Goal: Transaction & Acquisition: Purchase product/service

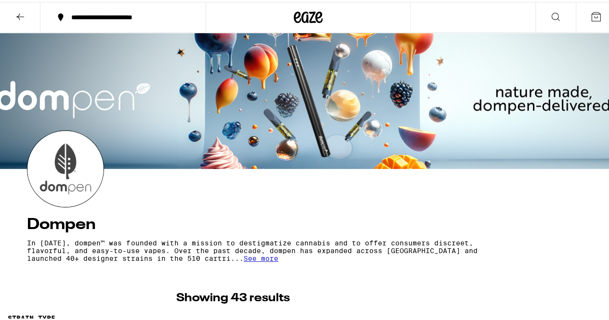
click at [179, 166] on section "Dompen In [DATE], dompen™ was founded with a mission to destigmatize cannabis a…" at bounding box center [308, 197] width 578 height 136
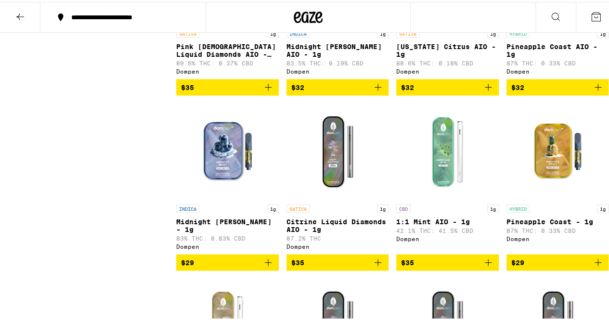
scroll to position [910, 0]
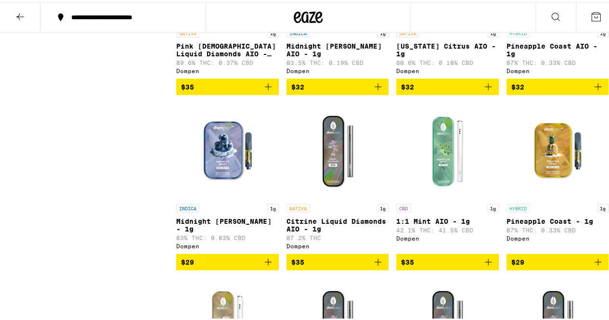
click at [483, 266] on icon "Add to bag" at bounding box center [489, 260] width 12 height 12
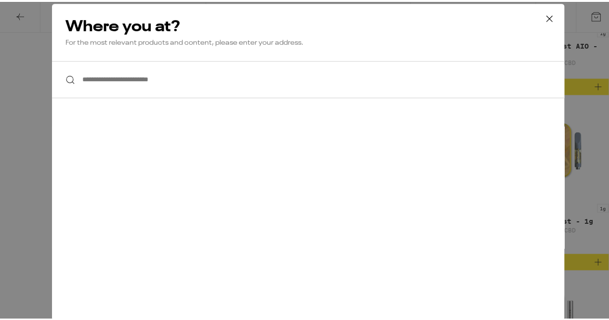
click at [268, 76] on input "**********" at bounding box center [308, 77] width 512 height 37
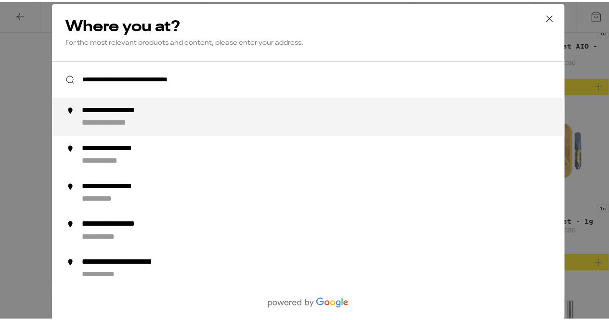
type input "**********"
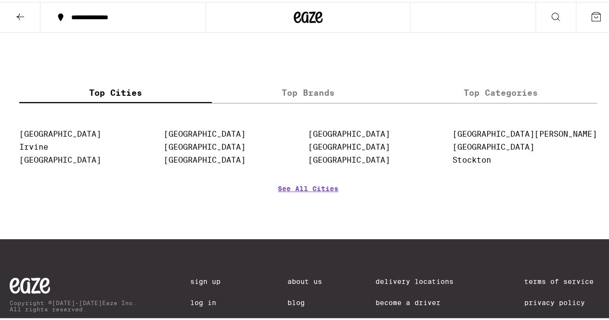
scroll to position [1028, 0]
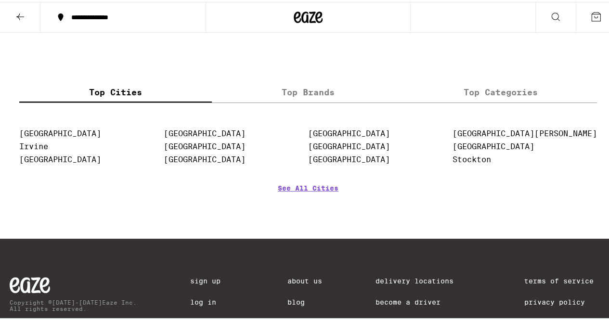
click at [275, 15] on div at bounding box center [309, 15] width 206 height 31
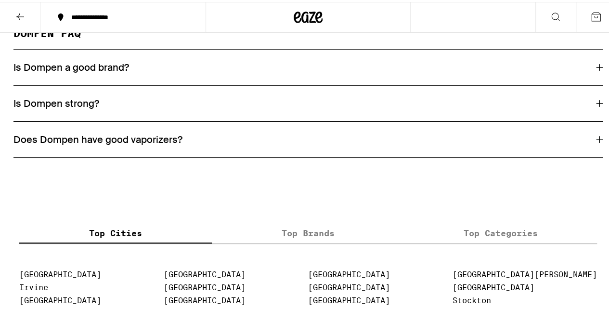
scroll to position [875, 0]
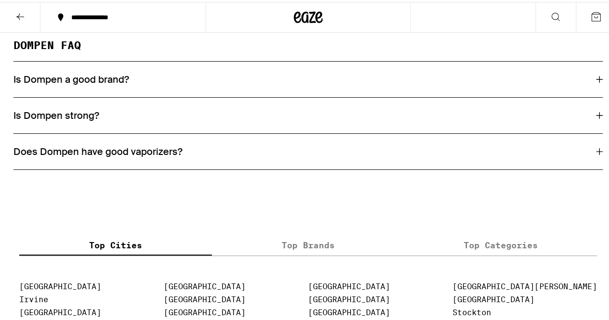
click at [319, 23] on div at bounding box center [309, 15] width 206 height 31
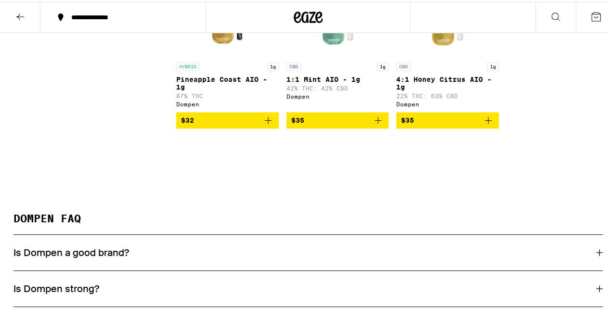
scroll to position [696, 0]
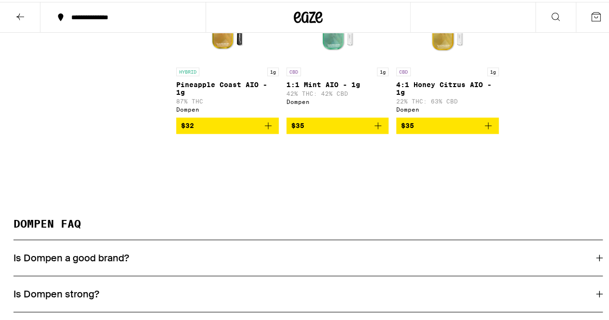
click at [349, 14] on div at bounding box center [309, 15] width 206 height 31
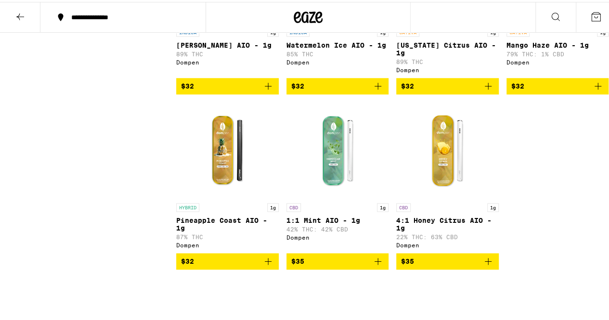
scroll to position [561, 0]
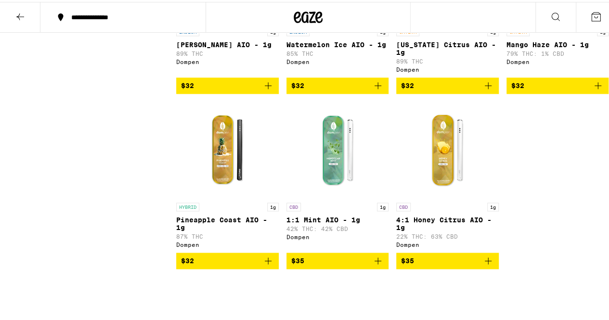
drag, startPoint x: 374, startPoint y: 272, endPoint x: 372, endPoint y: 281, distance: 8.9
click at [372, 265] on icon "Add to bag" at bounding box center [378, 259] width 12 height 12
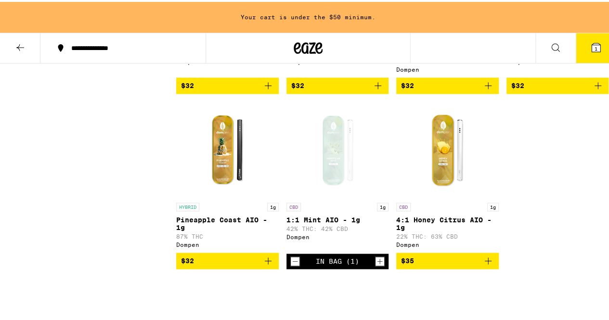
click at [592, 39] on button "1" at bounding box center [596, 46] width 40 height 30
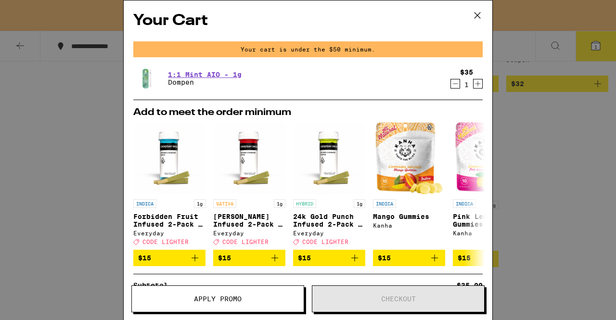
click at [522, 125] on div "Your Cart Your cart is under the $50 minimum. 1:1 Mint AIO - 1g Dompen $35 1 Ad…" at bounding box center [308, 160] width 616 height 320
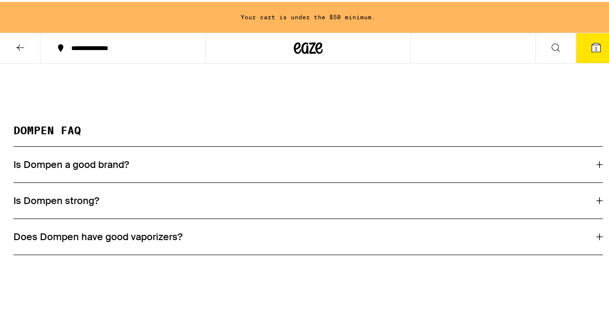
scroll to position [817, 0]
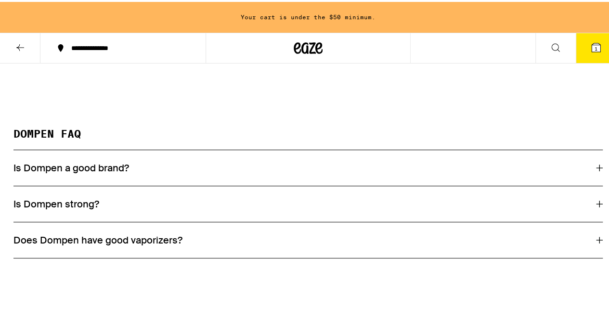
click at [363, 172] on div "Is Dompen a good brand?" at bounding box center [307, 166] width 589 height 13
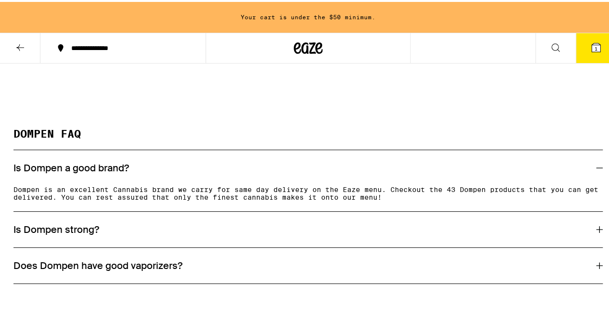
click at [363, 172] on div "Is Dompen a good brand?" at bounding box center [307, 166] width 589 height 13
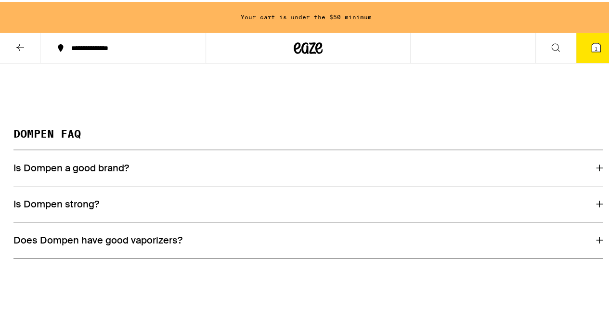
click at [284, 209] on div "Is Dompen strong?" at bounding box center [307, 202] width 589 height 13
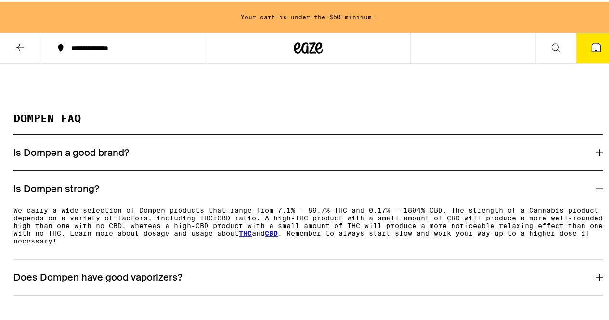
scroll to position [842, 0]
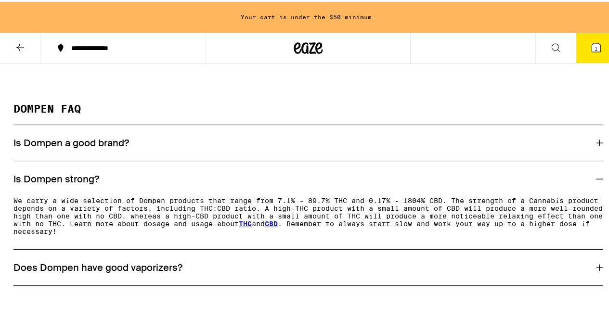
click at [77, 272] on h3 "Does Dompen have good vaporizers?" at bounding box center [97, 266] width 169 height 13
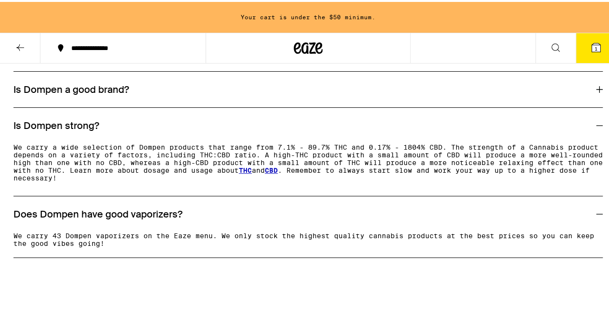
scroll to position [896, 0]
click at [97, 218] on h3 "Does Dompen have good vaporizers?" at bounding box center [97, 212] width 169 height 13
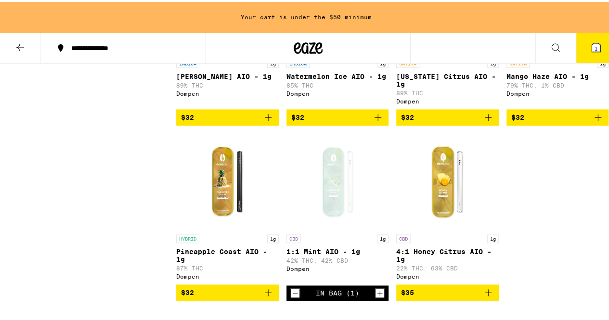
scroll to position [560, 0]
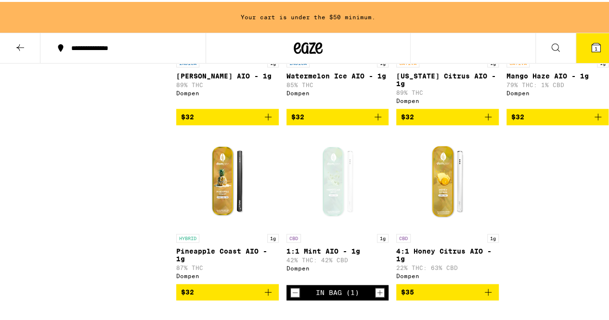
click at [436, 219] on img "Open page for 4:1 Honey Citrus AIO - 1g from Dompen" at bounding box center [447, 179] width 96 height 96
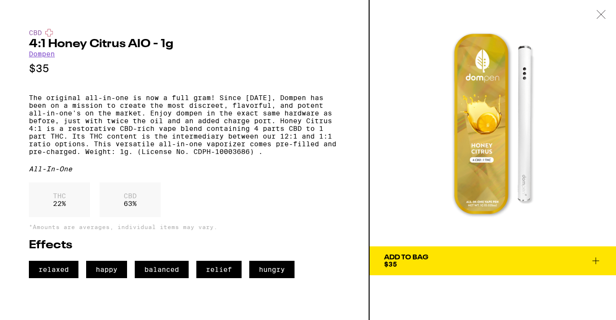
click at [418, 173] on img at bounding box center [493, 123] width 247 height 247
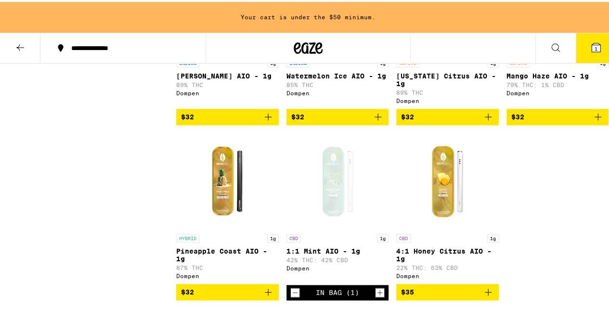
click at [325, 270] on div "Dompen" at bounding box center [338, 266] width 103 height 6
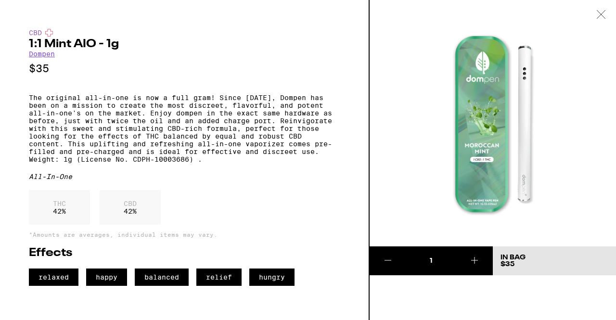
click at [395, 209] on img at bounding box center [493, 123] width 247 height 247
click at [397, 194] on img at bounding box center [493, 123] width 247 height 247
click at [417, 125] on img at bounding box center [493, 123] width 247 height 247
click at [599, 16] on icon at bounding box center [601, 14] width 8 height 8
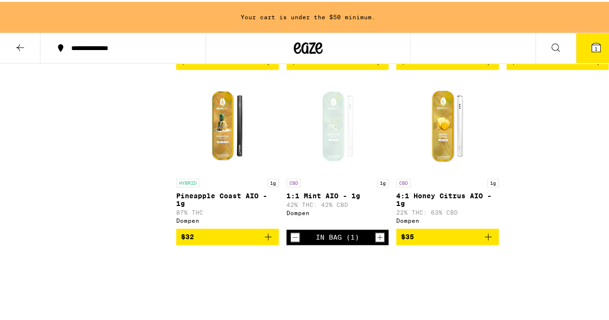
scroll to position [620, 0]
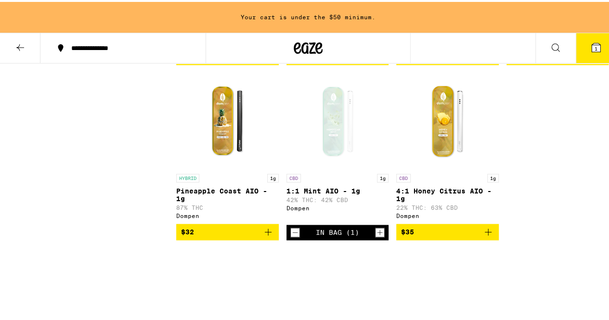
click at [410, 234] on span "$35" at bounding box center [407, 230] width 13 height 8
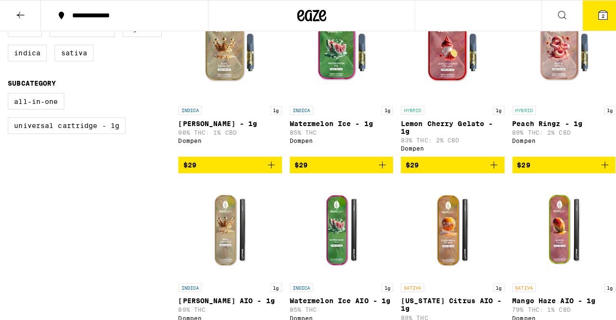
scroll to position [301, 0]
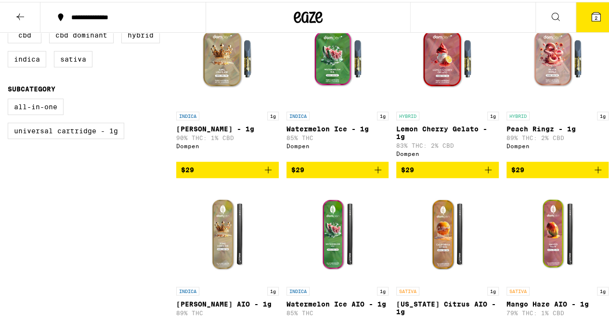
click at [582, 26] on button "2" at bounding box center [596, 15] width 40 height 30
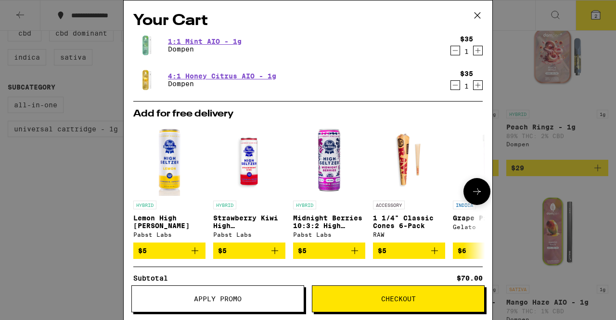
click at [471, 196] on icon at bounding box center [477, 192] width 12 height 12
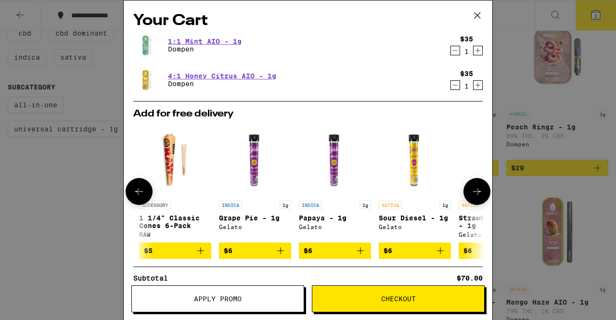
scroll to position [0, 237]
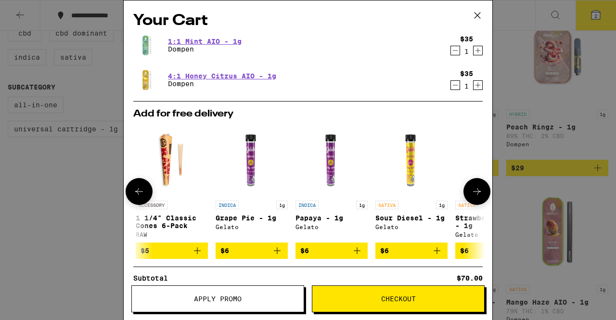
click at [471, 196] on icon at bounding box center [477, 192] width 12 height 12
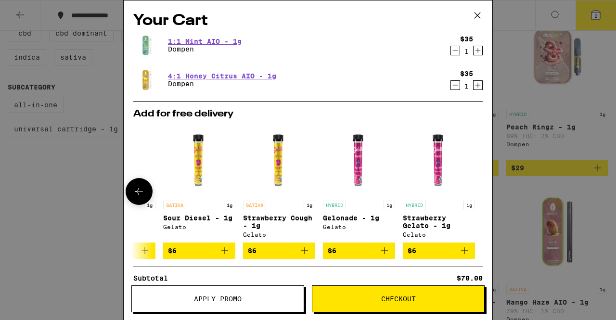
scroll to position [0, 457]
click at [464, 196] on div at bounding box center [477, 191] width 27 height 27
click at [136, 189] on icon at bounding box center [139, 192] width 12 height 12
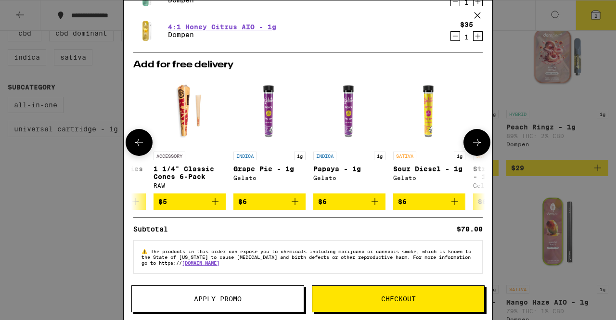
scroll to position [53, 0]
click at [368, 302] on span "Checkout" at bounding box center [399, 299] width 172 height 7
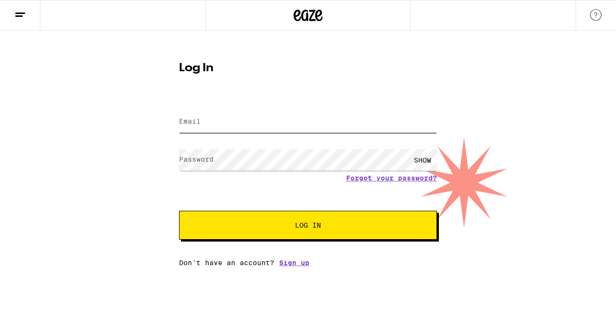
click at [253, 125] on input "Email" at bounding box center [308, 122] width 258 height 22
type input "[EMAIL_ADDRESS][DOMAIN_NAME]"
click at [292, 265] on link "Sign up" at bounding box center [294, 263] width 30 height 8
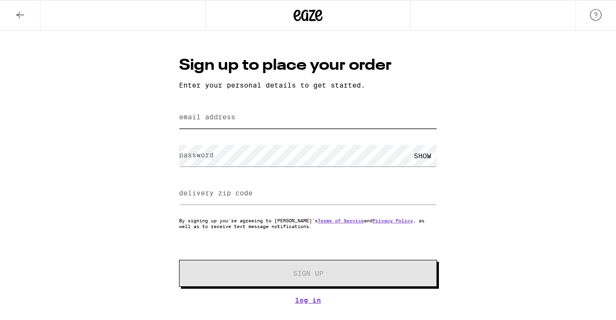
click at [283, 114] on input "email address" at bounding box center [308, 118] width 258 height 22
type input "[EMAIL_ADDRESS][DOMAIN_NAME]"
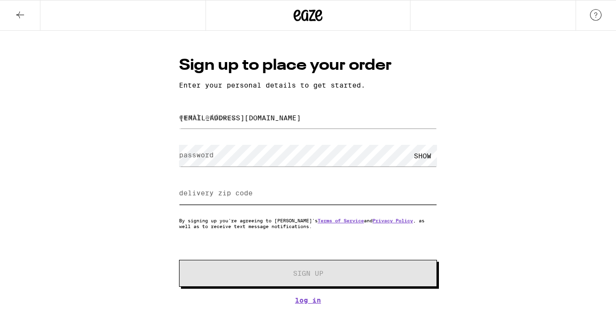
type input "90024"
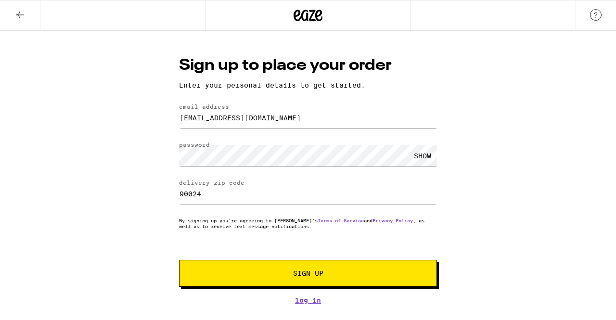
click at [412, 158] on div "SHOW" at bounding box center [422, 156] width 29 height 22
click at [325, 280] on button "Sign Up" at bounding box center [308, 273] width 258 height 27
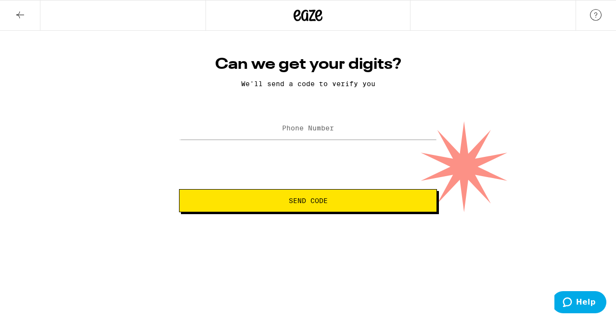
click at [301, 128] on label "Phone Number" at bounding box center [308, 128] width 52 height 8
type input "[PHONE_NUMBER]"
click at [286, 200] on span "Send Code" at bounding box center [308, 200] width 242 height 7
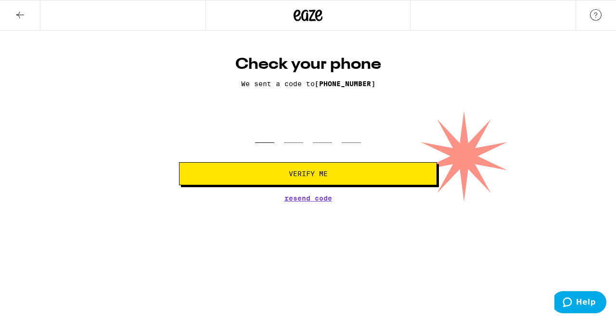
click at [274, 137] on input "tel" at bounding box center [264, 129] width 19 height 28
type input "0"
type input "6"
type input "3"
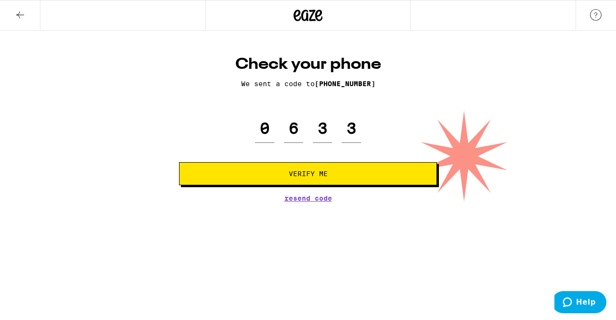
click at [279, 170] on button "Verify Me" at bounding box center [308, 173] width 258 height 23
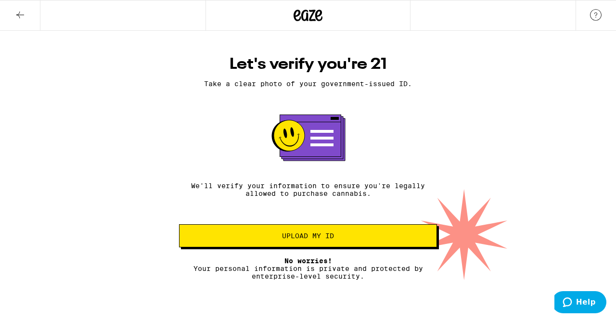
click at [347, 245] on button "Upload my ID" at bounding box center [308, 235] width 258 height 23
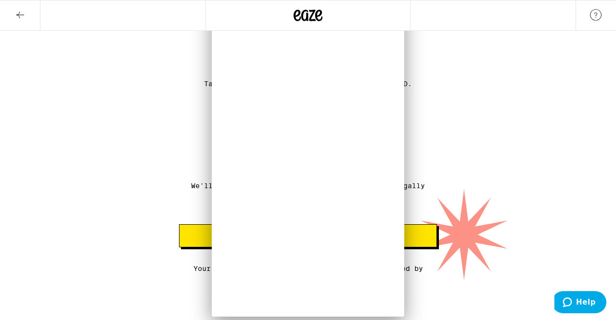
click at [522, 280] on div at bounding box center [308, 280] width 616 height 0
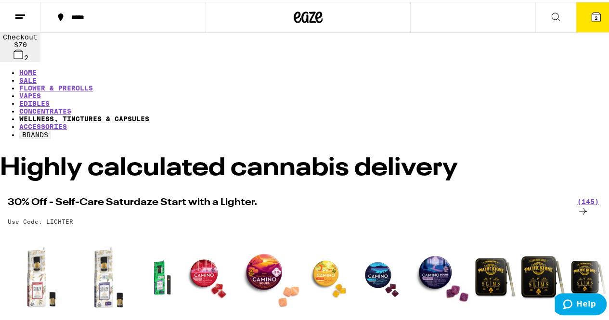
click at [149, 113] on link "WELLNESS, TINCTURES & CAPSULES" at bounding box center [84, 117] width 130 height 8
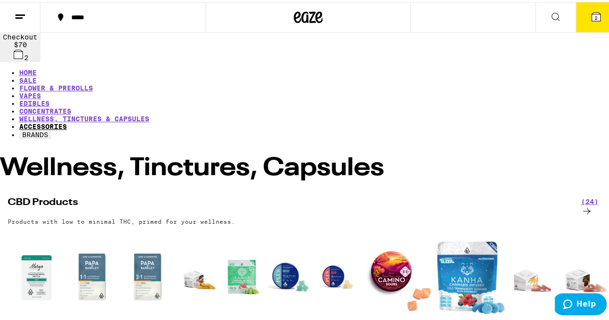
click at [67, 121] on link "ACCESSORIES" at bounding box center [43, 125] width 48 height 8
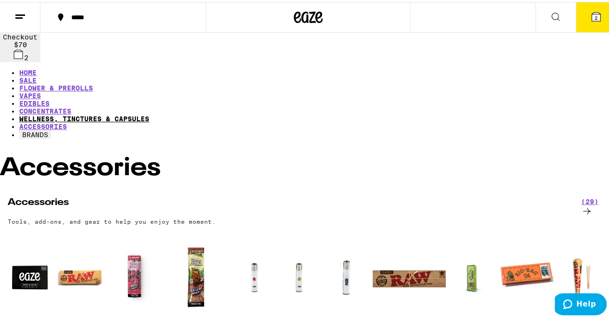
click at [149, 113] on link "WELLNESS, TINCTURES & CAPSULES" at bounding box center [84, 117] width 130 height 8
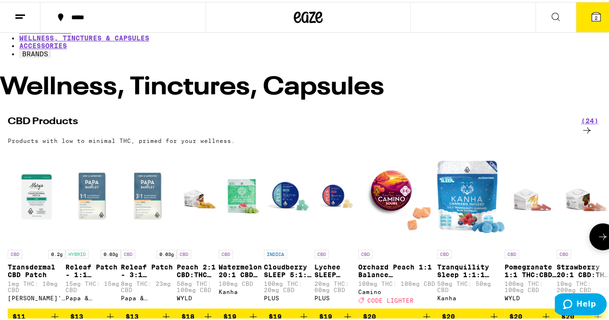
scroll to position [81, 0]
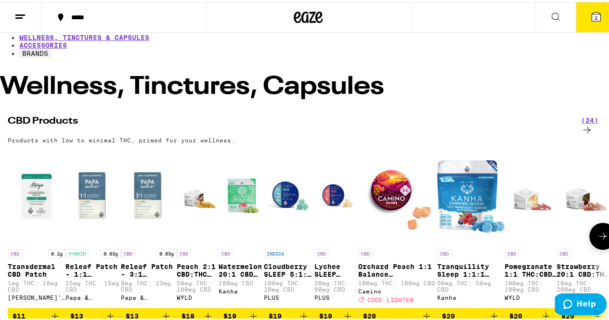
click at [600, 221] on button at bounding box center [602, 234] width 27 height 27
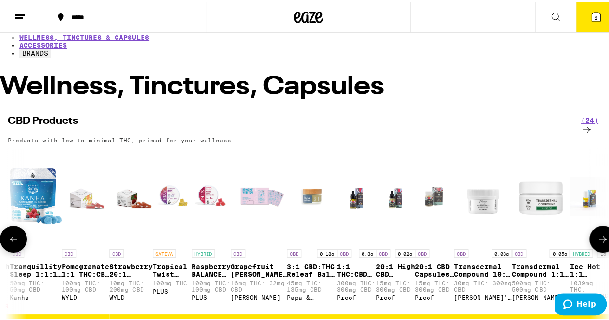
scroll to position [0, 489]
click at [600, 224] on button at bounding box center [602, 237] width 27 height 27
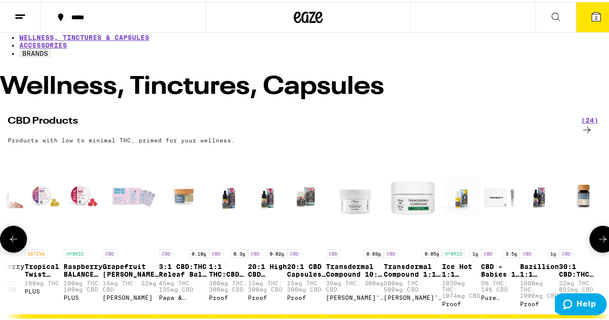
scroll to position [0, 978]
click at [600, 224] on button at bounding box center [602, 237] width 27 height 27
click at [18, 12] on icon at bounding box center [20, 15] width 12 height 12
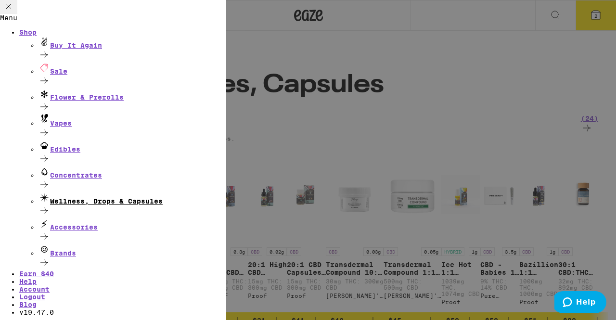
click at [50, 205] on icon at bounding box center [45, 211] width 12 height 12
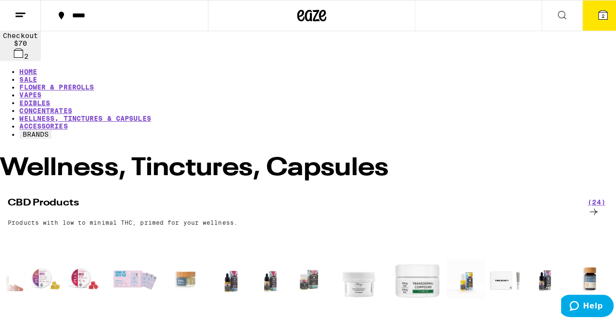
scroll to position [0, 1461]
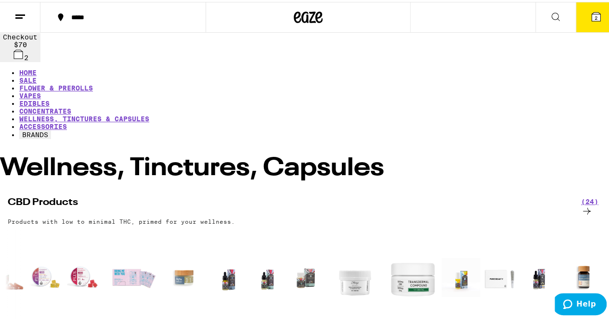
click at [384, 257] on link "CBD 0.03g Transdermal Compound 10:1 CBD:THC 30mg THC: 300mg CBD Mary's Medicina…" at bounding box center [355, 311] width 58 height 166
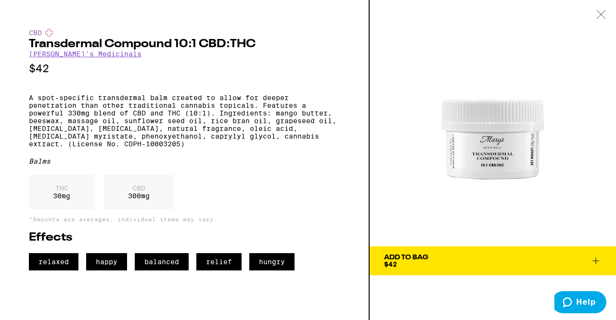
click at [426, 69] on img at bounding box center [493, 123] width 247 height 247
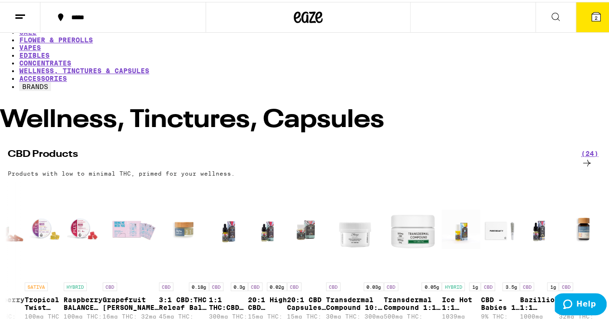
scroll to position [45, 0]
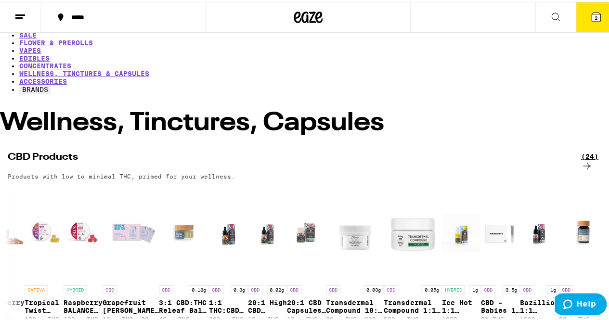
click at [593, 158] on icon at bounding box center [587, 164] width 12 height 12
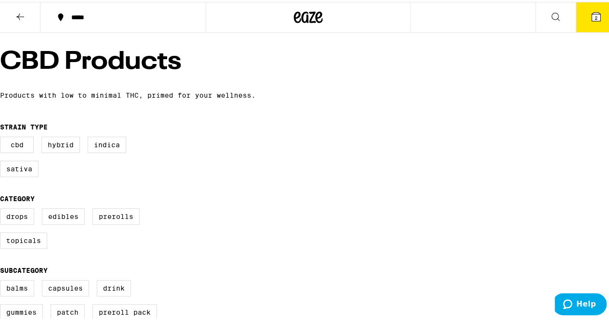
click at [14, 7] on button at bounding box center [20, 15] width 40 height 30
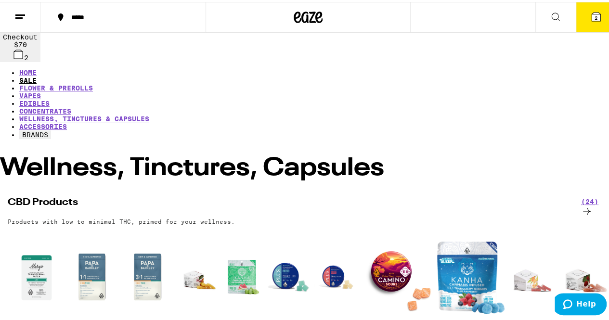
click at [37, 75] on link "SALE" at bounding box center [27, 79] width 17 height 8
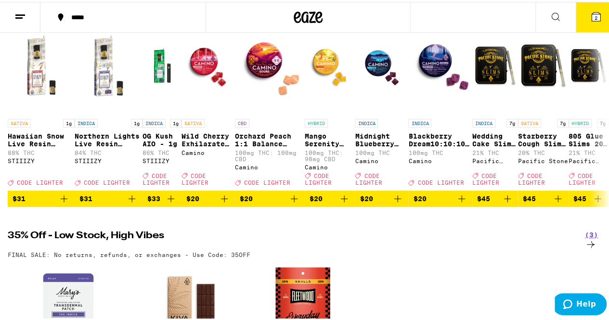
scroll to position [264, 0]
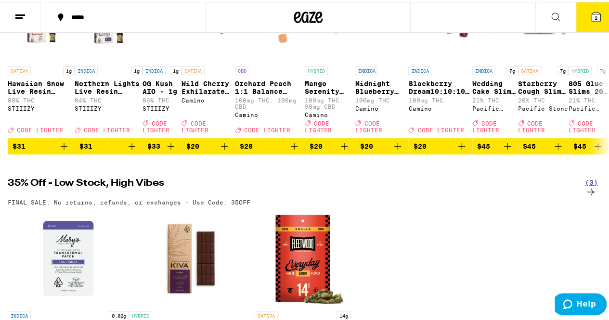
click at [58, 209] on img "Open page for Transdermal THC Indica Patch from Mary's Medicinals" at bounding box center [68, 257] width 96 height 96
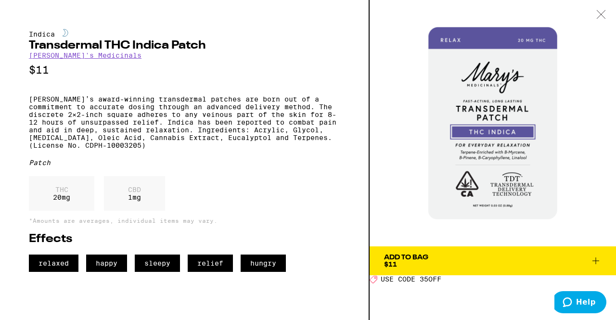
click at [149, 184] on div "Indica Transdermal THC Indica Patch [PERSON_NAME]'s Medicinals $11 Mary’s award…" at bounding box center [184, 150] width 311 height 243
click at [415, 263] on div "Add To Bag $11" at bounding box center [406, 260] width 44 height 13
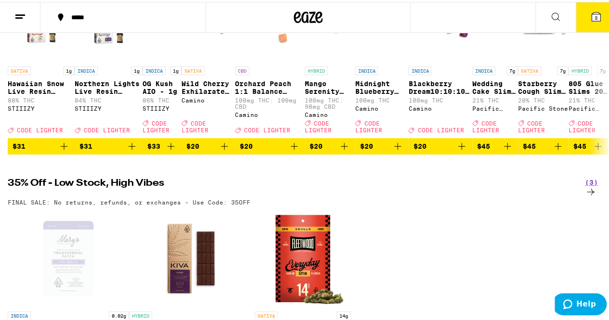
click at [589, 22] on button "3" at bounding box center [596, 15] width 40 height 30
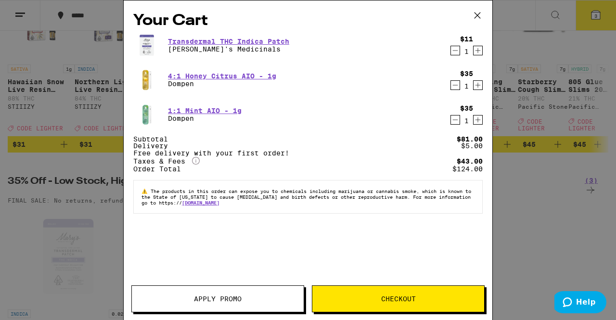
click at [205, 296] on span "Apply Promo" at bounding box center [218, 299] width 48 height 7
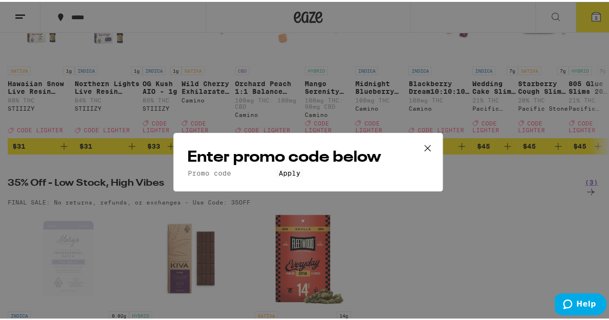
click at [230, 167] on input "Promo Code" at bounding box center [231, 171] width 89 height 9
type input "35off"
click at [276, 167] on button "Apply" at bounding box center [289, 171] width 27 height 9
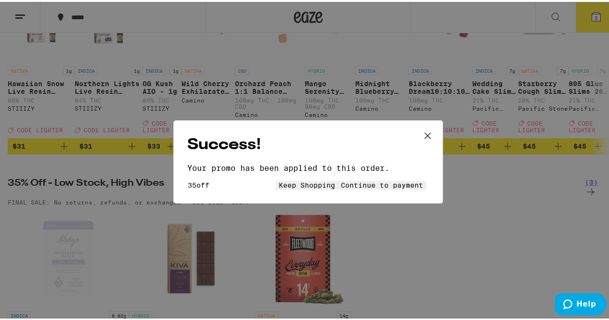
click at [338, 179] on button "Continue to payment" at bounding box center [382, 183] width 88 height 9
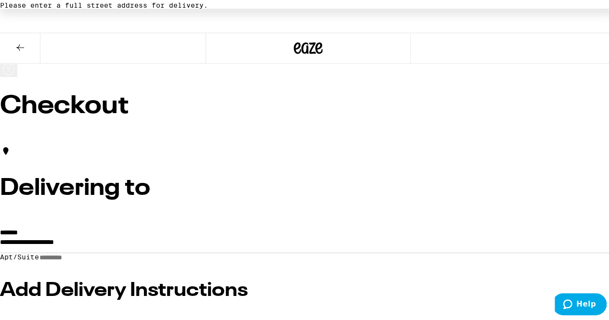
scroll to position [2, 0]
